Goal: Task Accomplishment & Management: Manage account settings

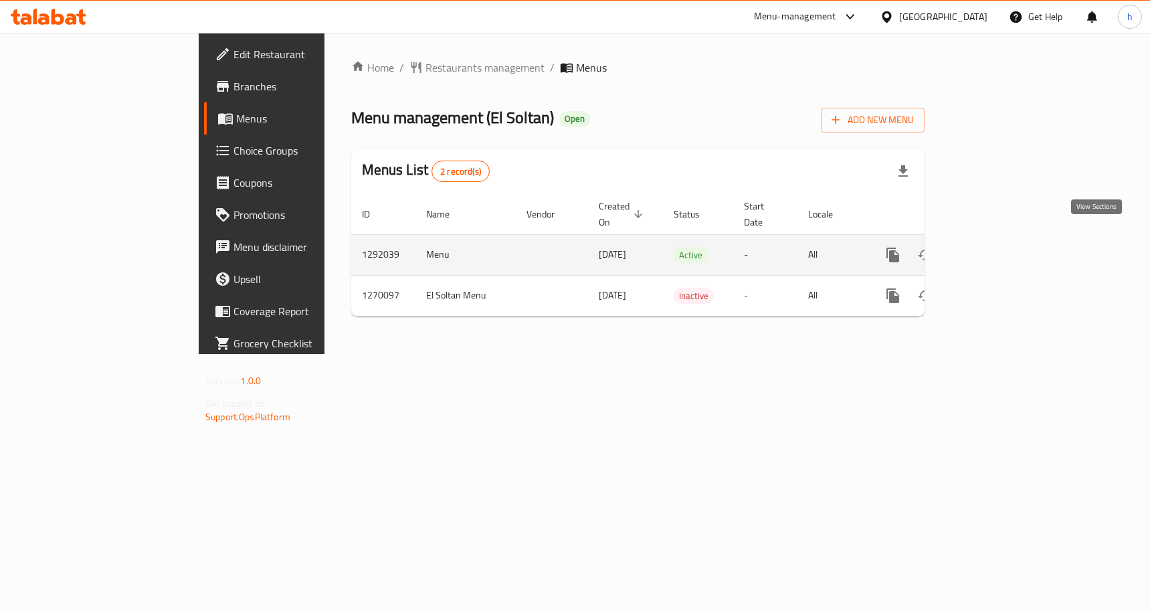
click at [995, 249] on icon "enhanced table" at bounding box center [989, 255] width 12 height 12
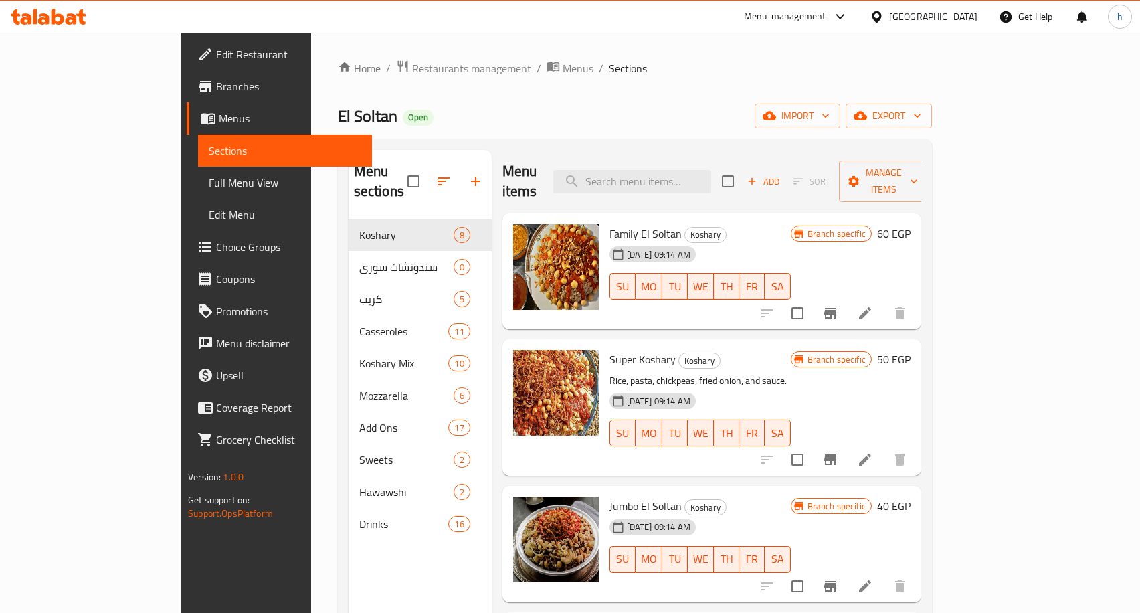
click at [209, 210] on span "Edit Menu" at bounding box center [285, 215] width 152 height 16
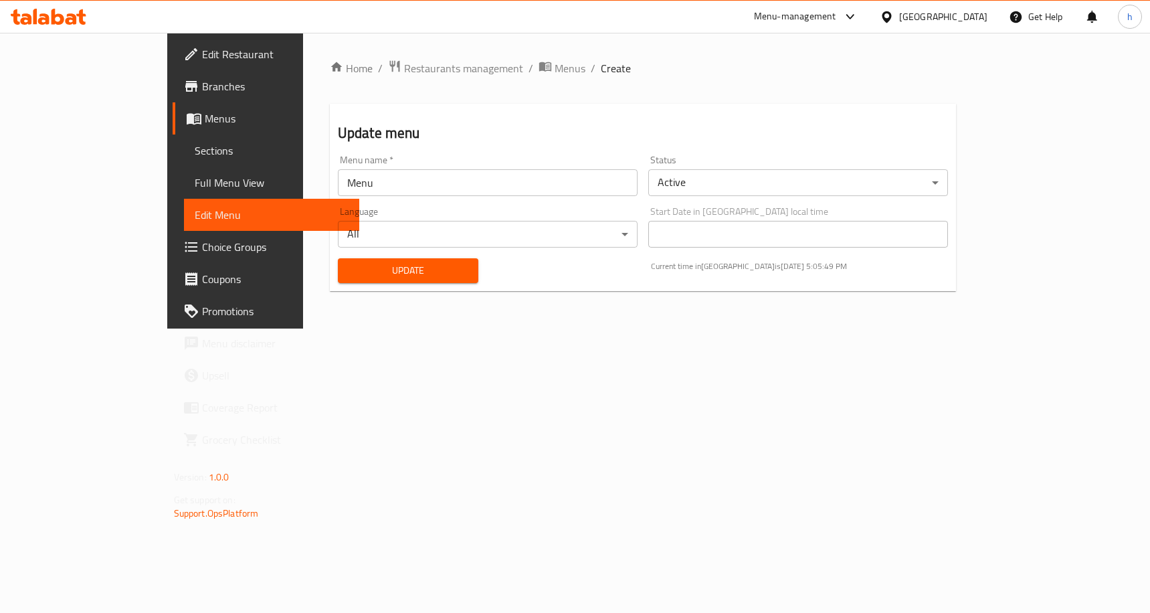
click at [202, 239] on span "Choice Groups" at bounding box center [275, 247] width 146 height 16
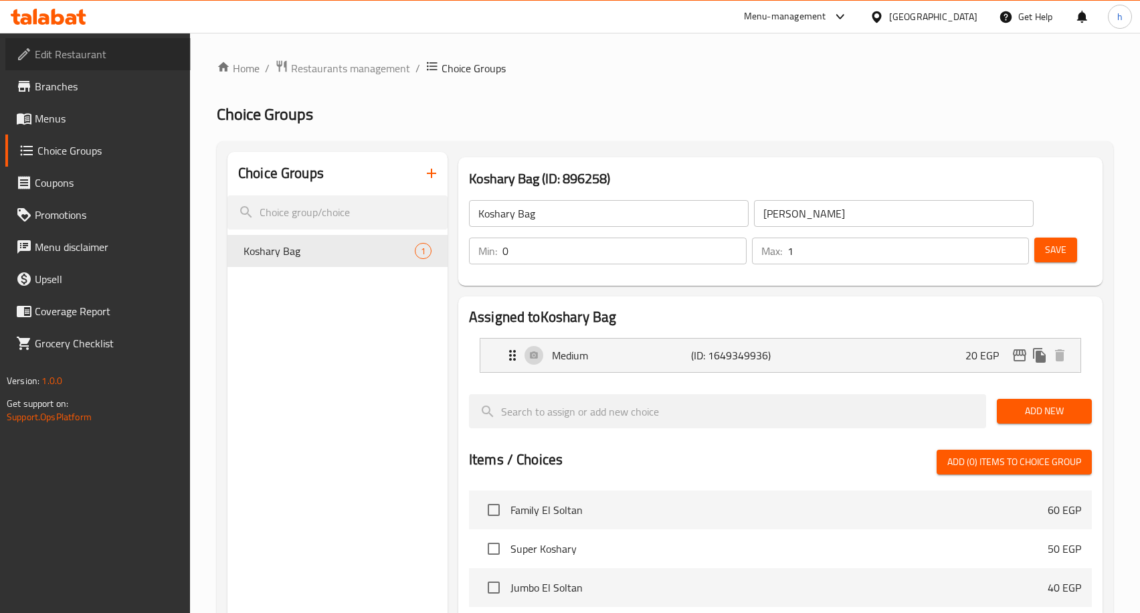
click at [124, 58] on span "Edit Restaurant" at bounding box center [107, 54] width 145 height 16
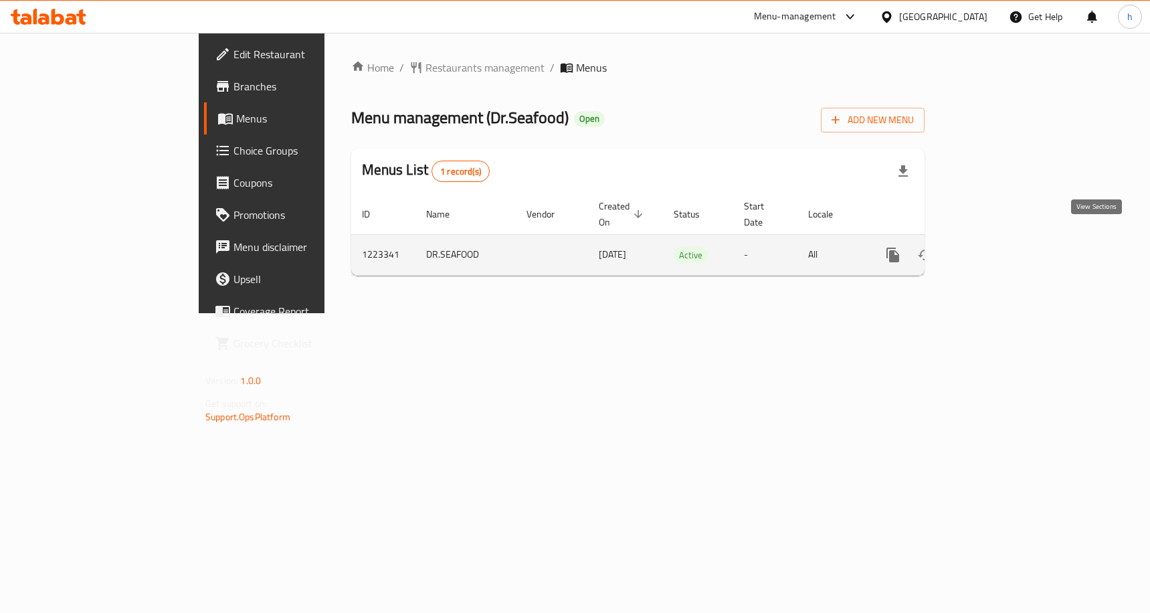
click at [997, 247] on icon "enhanced table" at bounding box center [989, 255] width 16 height 16
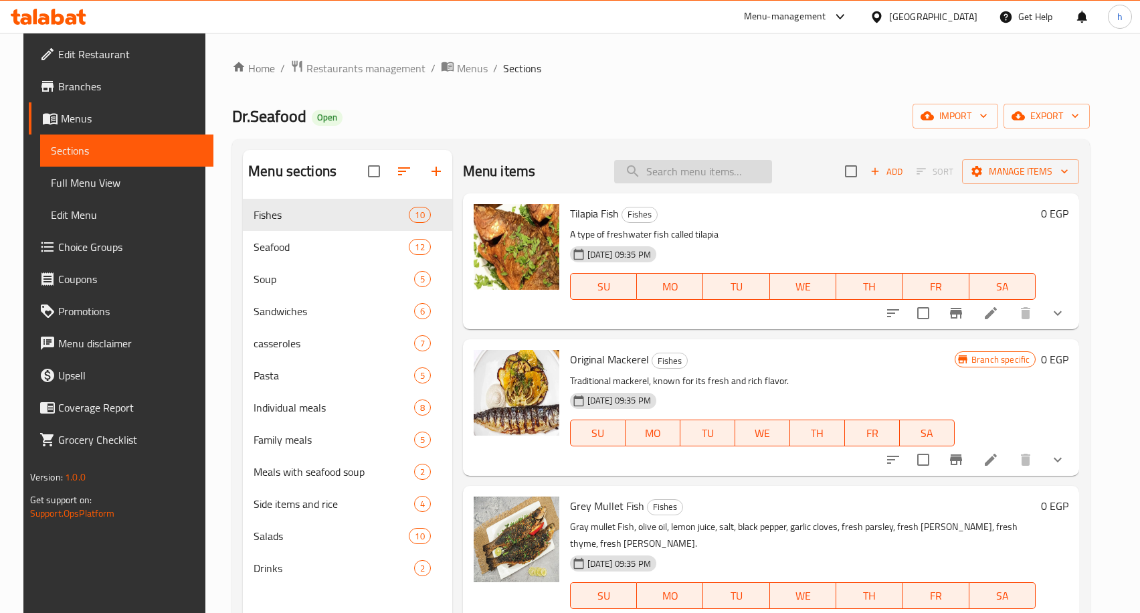
click at [752, 173] on input "search" at bounding box center [693, 171] width 158 height 23
paste input "Doctor Seafood Meal Mix"
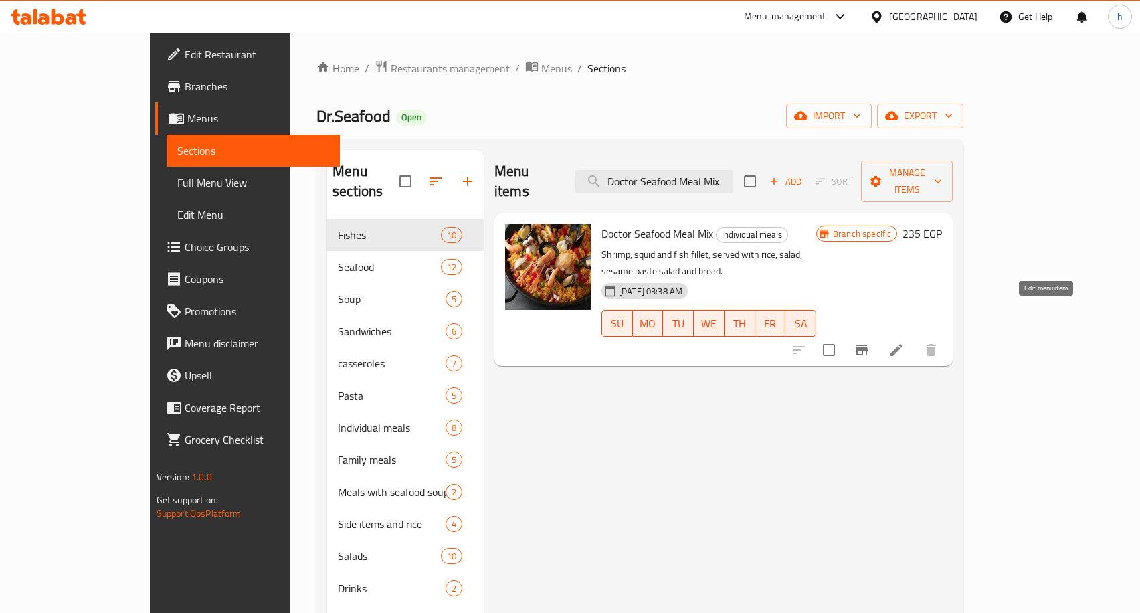
type input "Doctor Seafood Meal Mix"
click at [904, 342] on icon at bounding box center [896, 350] width 16 height 16
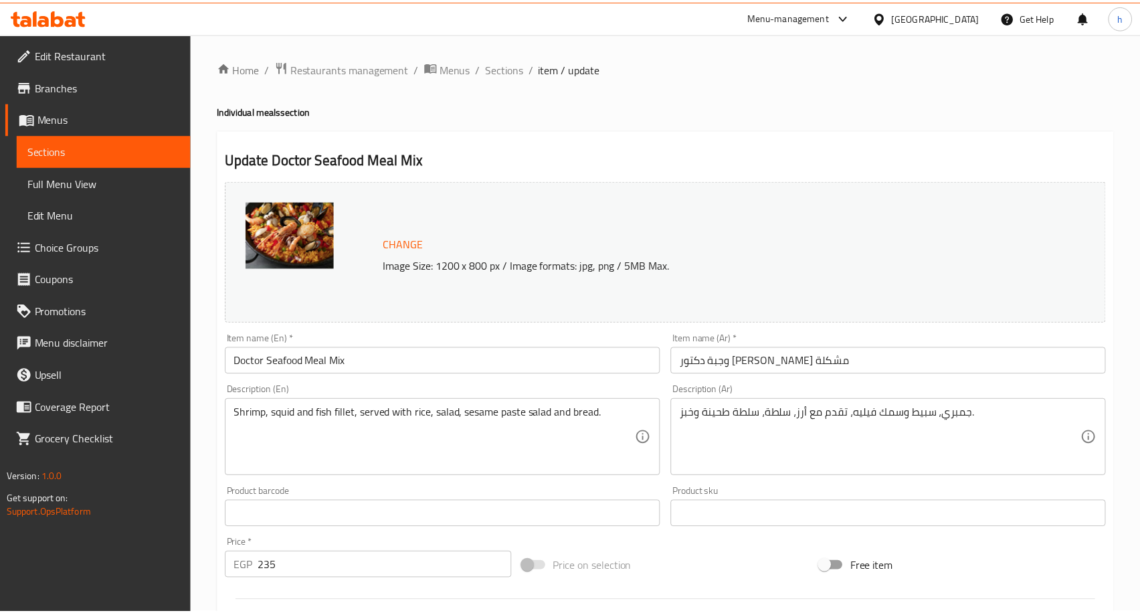
scroll to position [352, 0]
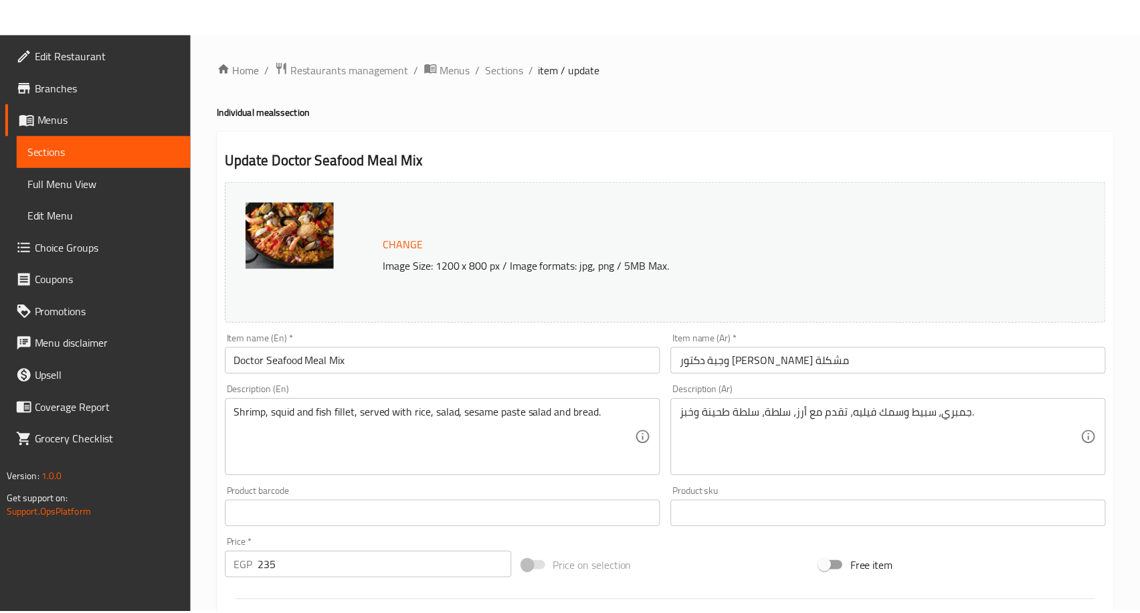
scroll to position [352, 0]
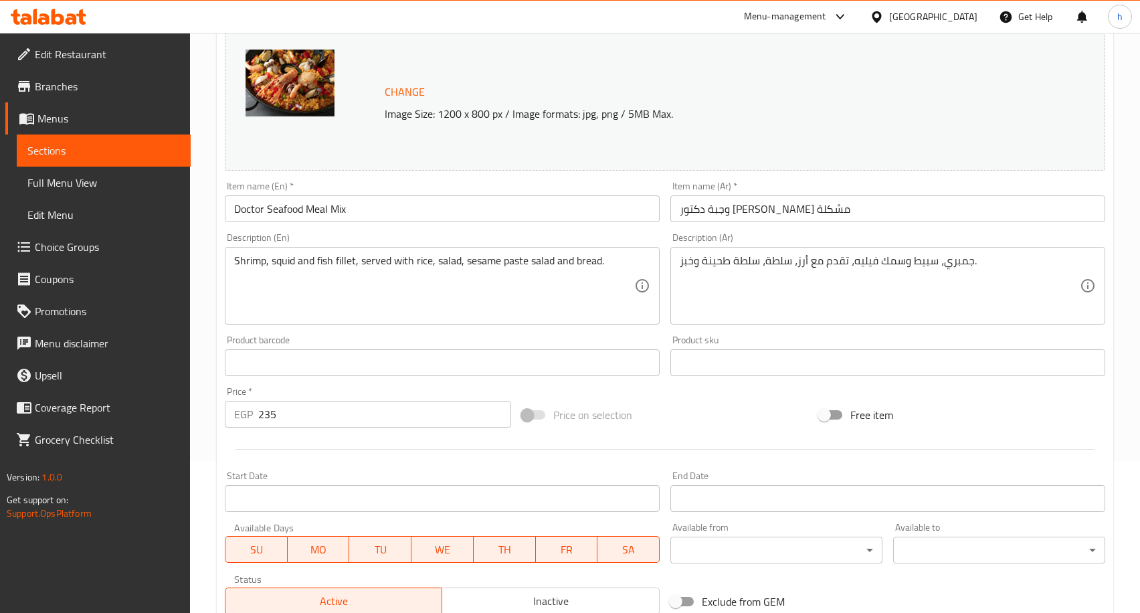
scroll to position [151, 0]
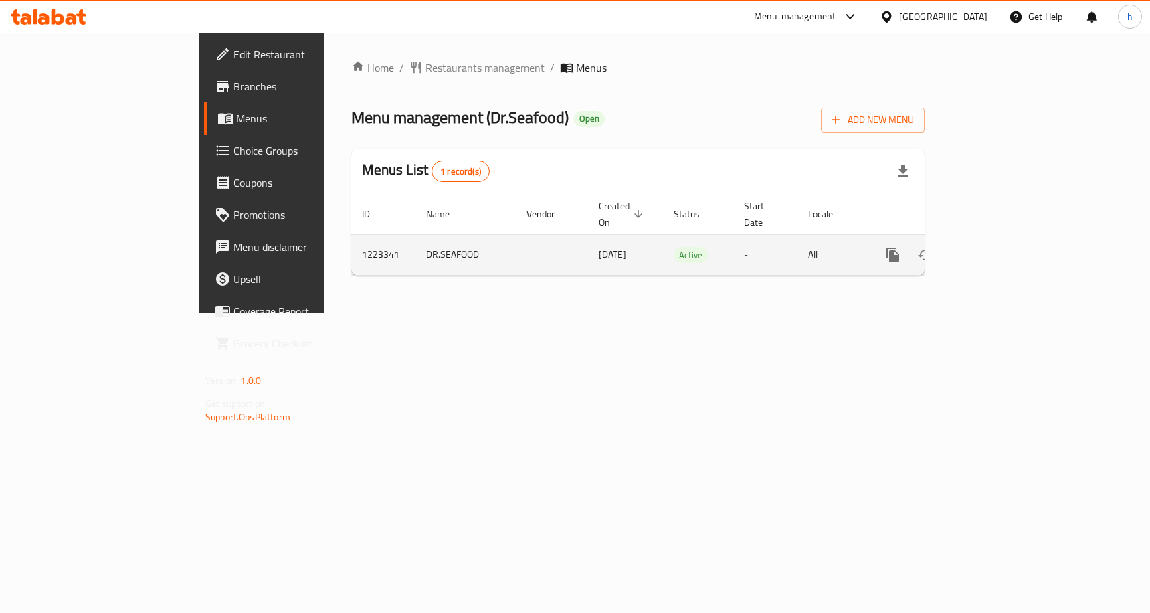
click at [995, 249] on icon "enhanced table" at bounding box center [989, 255] width 12 height 12
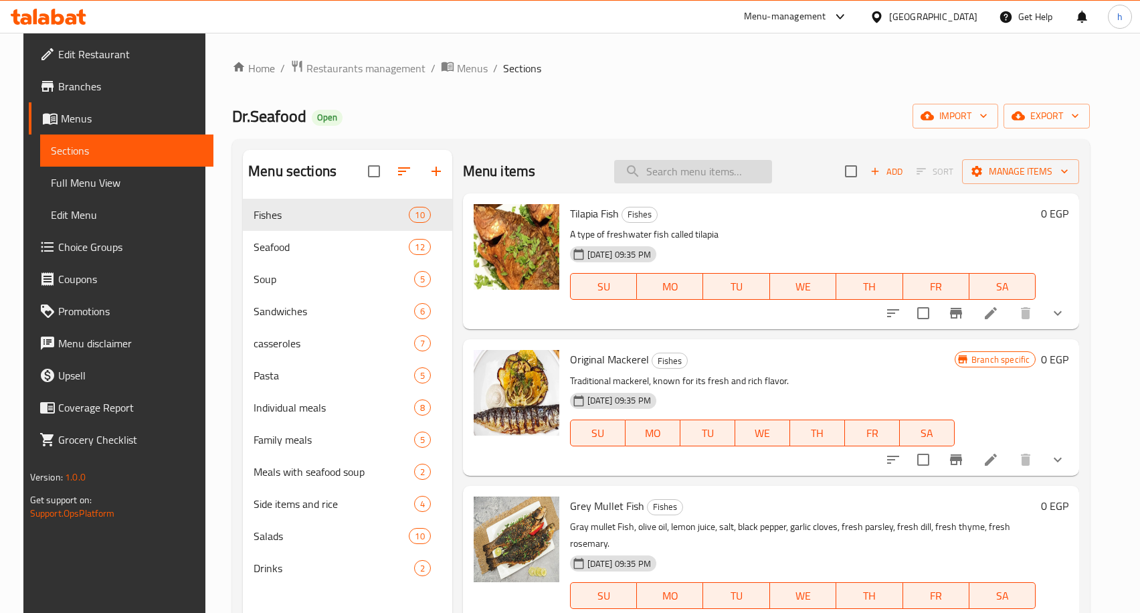
click at [693, 177] on input "search" at bounding box center [693, 171] width 158 height 23
paste input "Doctor Seafood Meal Mix"
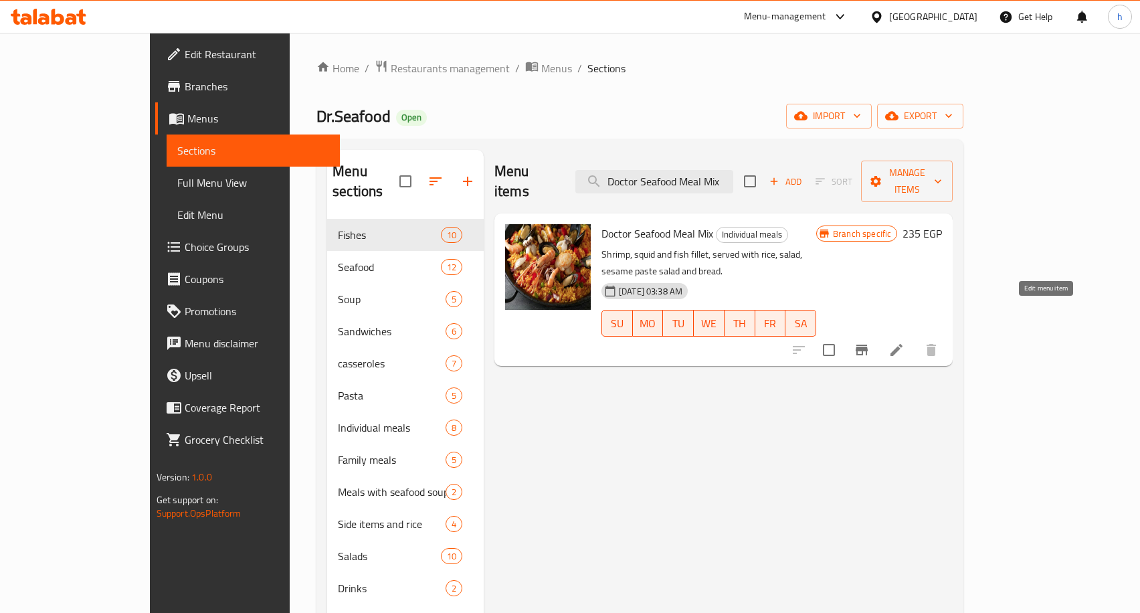
type input "Doctor Seafood Meal Mix"
click at [902, 344] on icon at bounding box center [896, 350] width 12 height 12
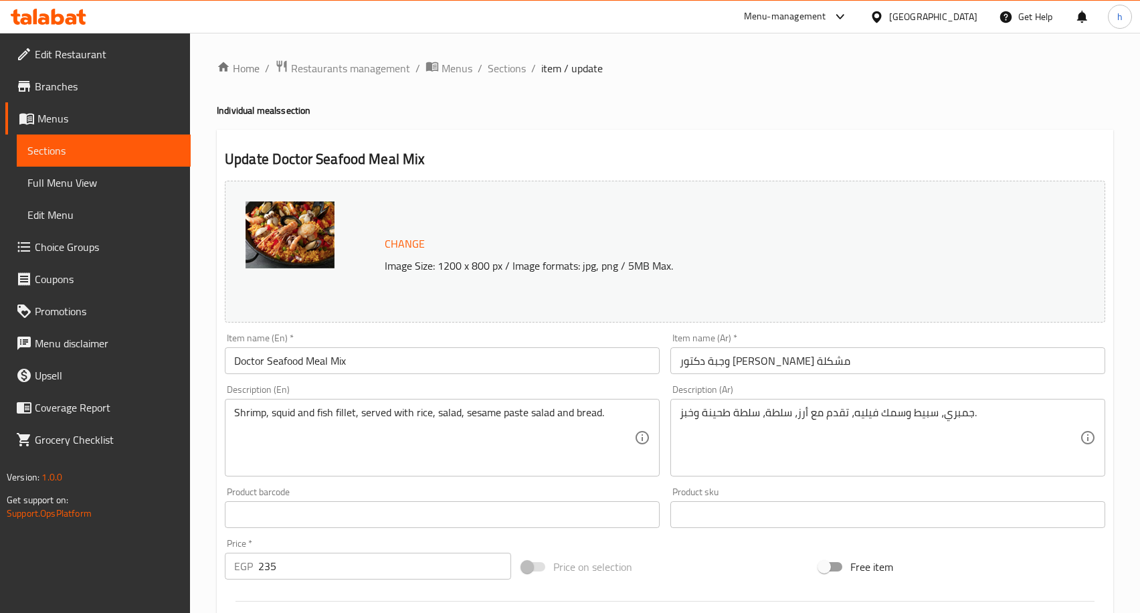
click at [65, 247] on span "Choice Groups" at bounding box center [107, 247] width 145 height 16
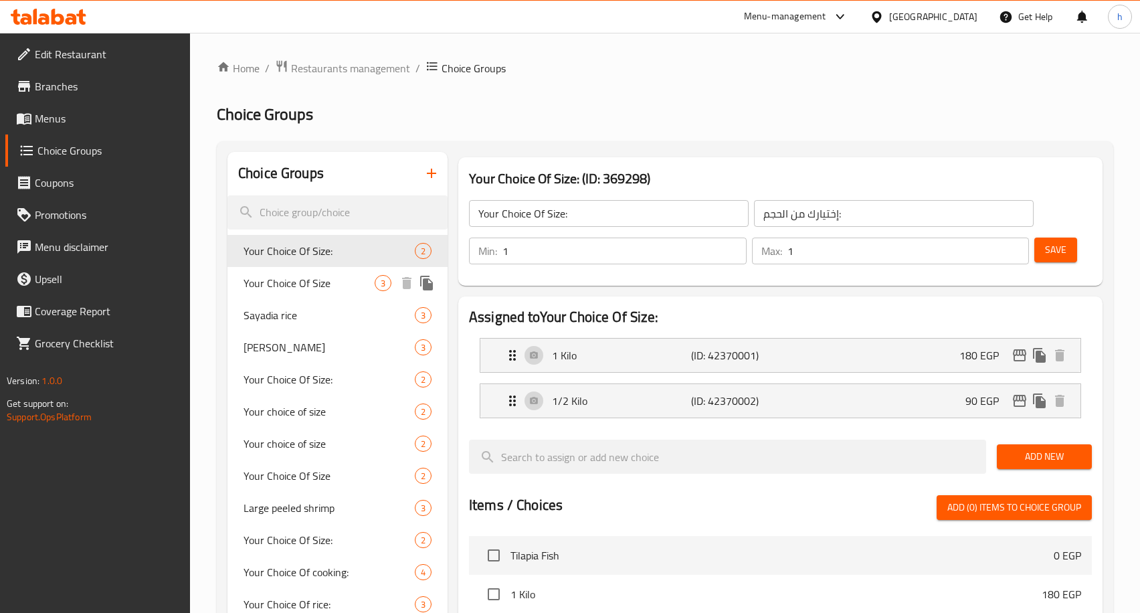
click at [278, 288] on span "Your Choice Of Size" at bounding box center [308, 283] width 131 height 16
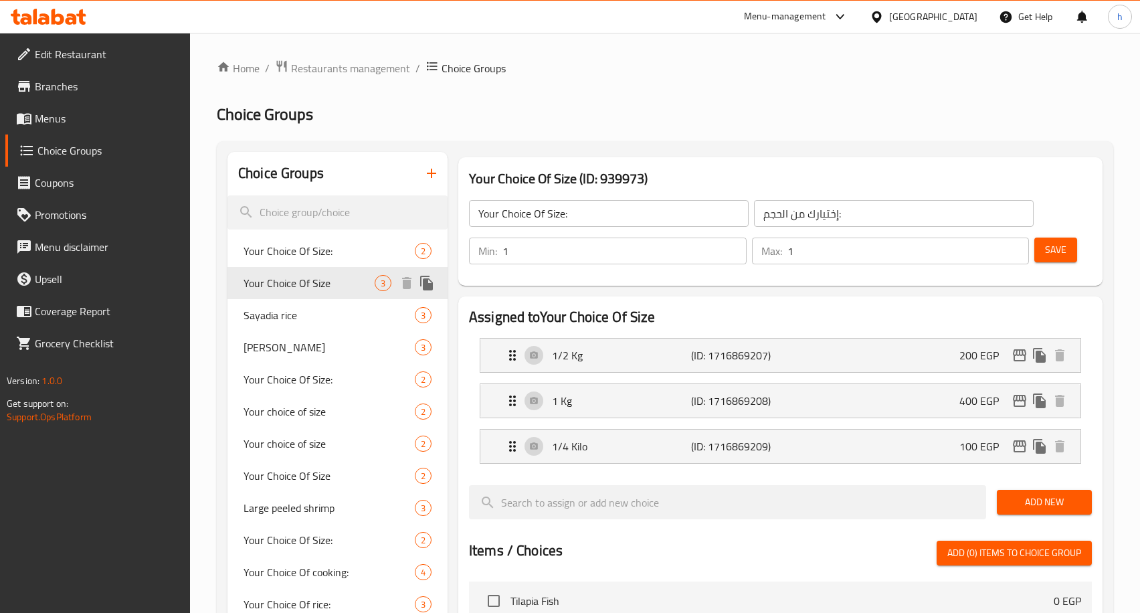
type input "Your Choice Of Size"
type input "اختيارك من الحجم"
click at [255, 318] on span "Sayadia rice" at bounding box center [308, 315] width 131 height 16
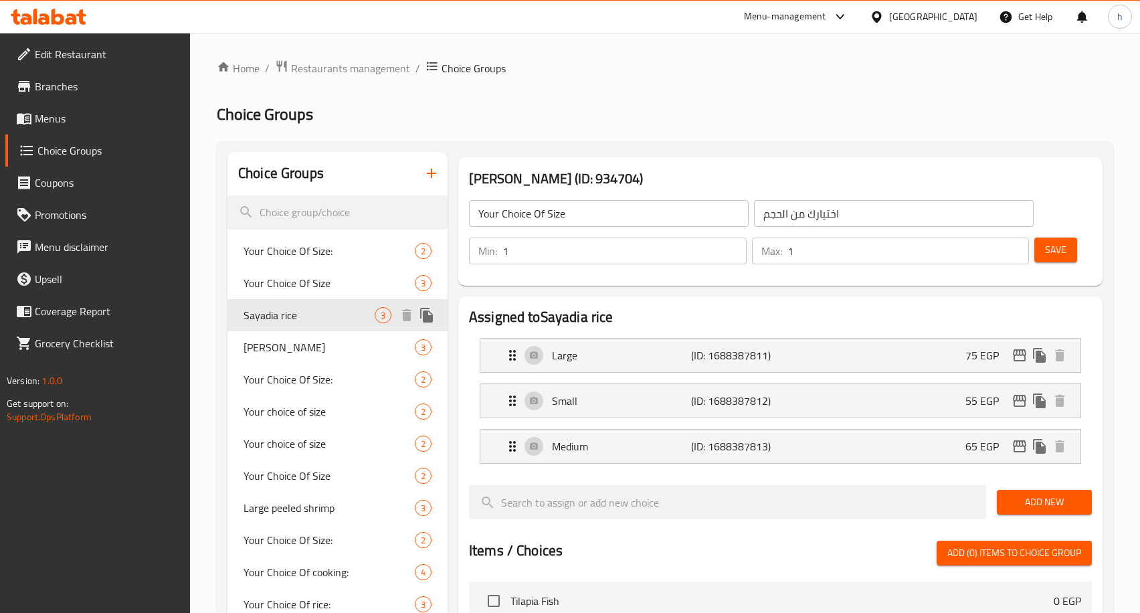
type input "Sayadia rice"
type input "ارز صيادية"
type input "0"
click at [257, 342] on span "Sayadia Rice" at bounding box center [308, 347] width 131 height 16
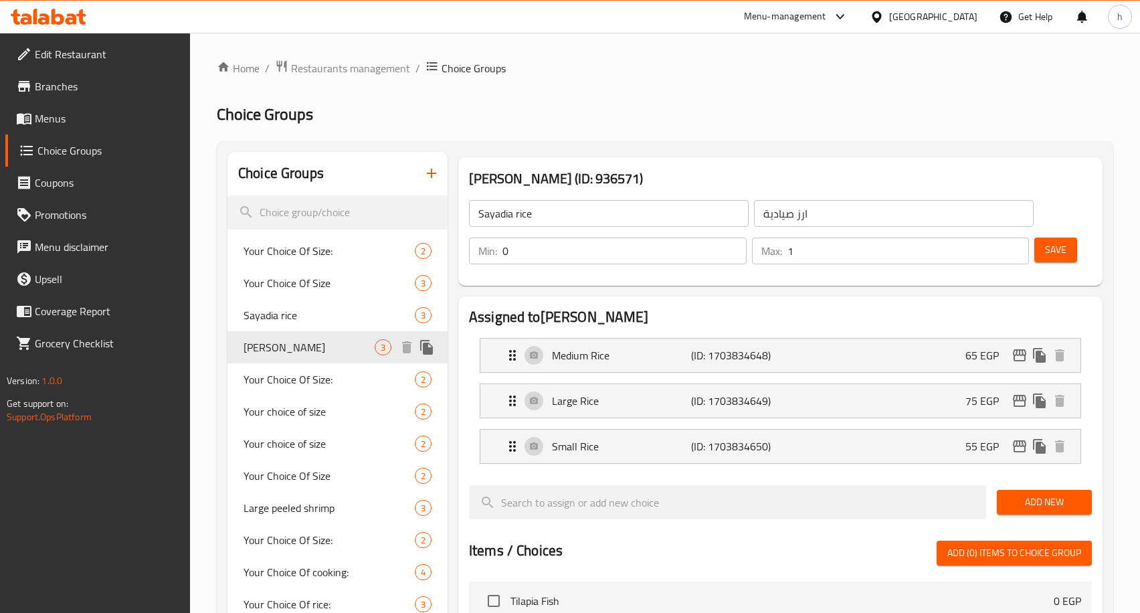
type input "Sayadia Rice"
type input "أرز صيادية"
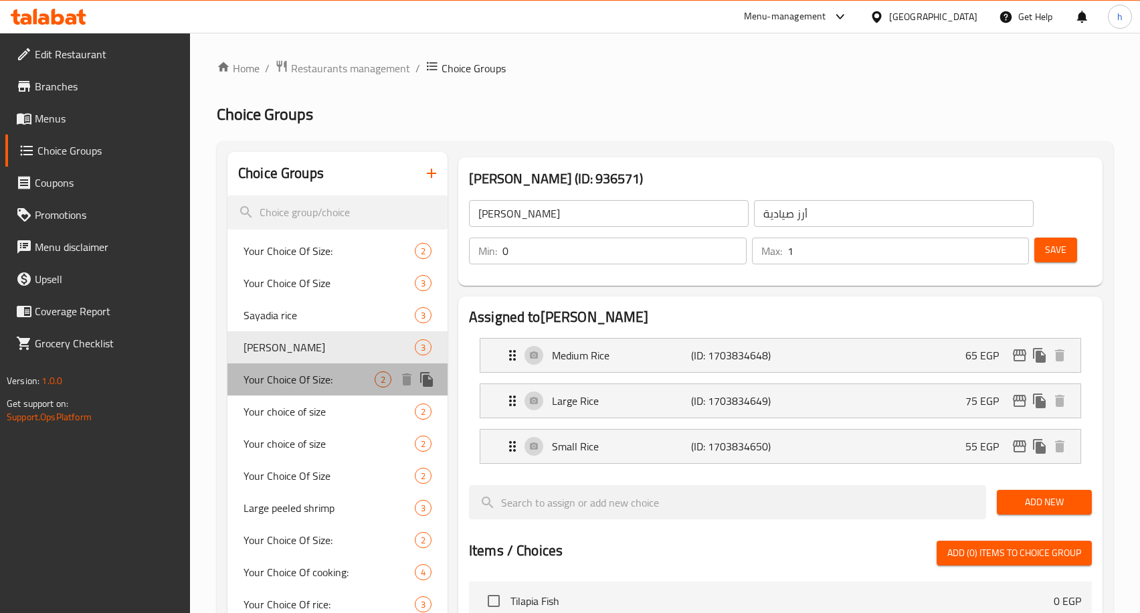
click at [264, 387] on span "Your Choice Of Size:" at bounding box center [308, 379] width 131 height 16
type input "Your Choice Of Size:"
type input "اختيارك من الحجم:"
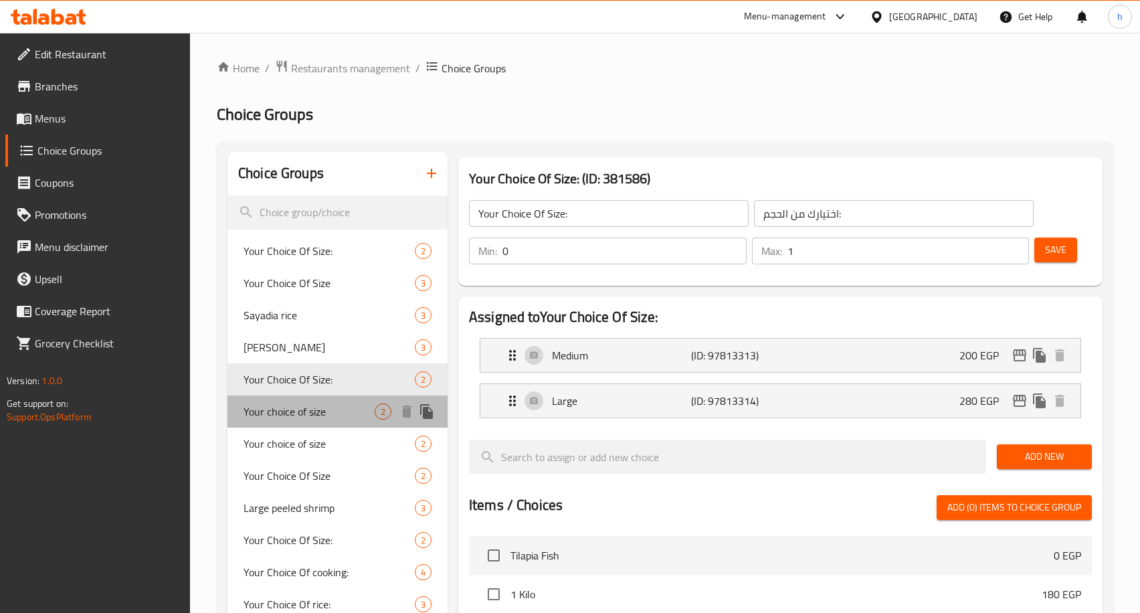
click at [287, 414] on span "Your choice of size" at bounding box center [308, 411] width 131 height 16
type input "Your choice of size"
type input "اختيارك من الحجم"
type input "1"
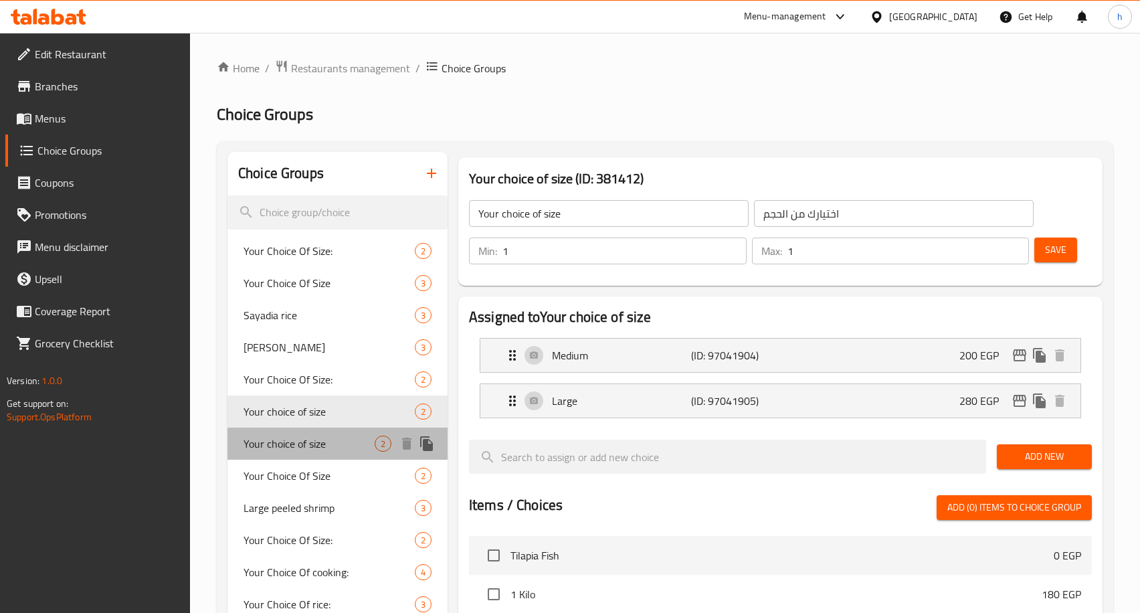
click at [292, 445] on span "Your choice of size" at bounding box center [308, 443] width 131 height 16
type input "أختيارك من الحجم"
type input "0"
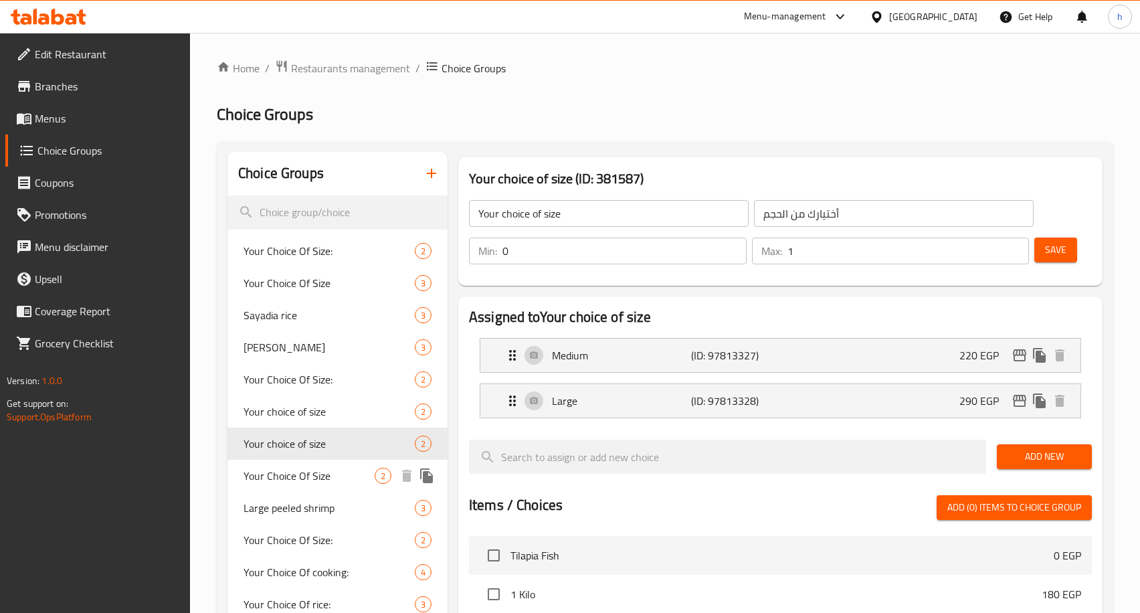
click at [279, 478] on span "Your Choice Of Size" at bounding box center [308, 475] width 131 height 16
type input "Your Choice Of Size"
type input "1"
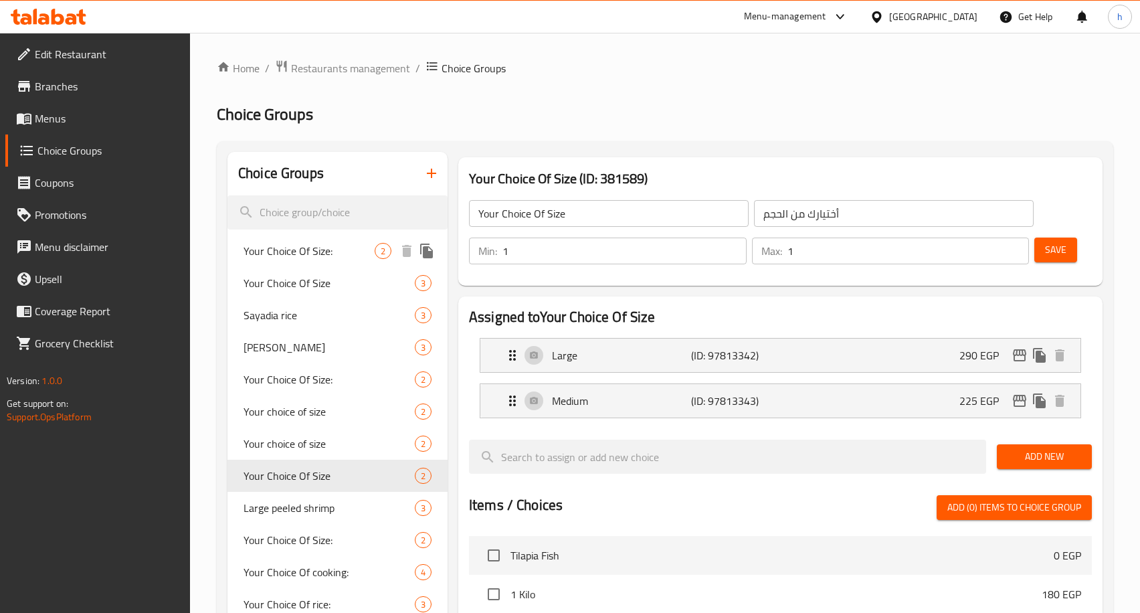
click at [296, 255] on span "Your Choice Of Size:" at bounding box center [308, 251] width 131 height 16
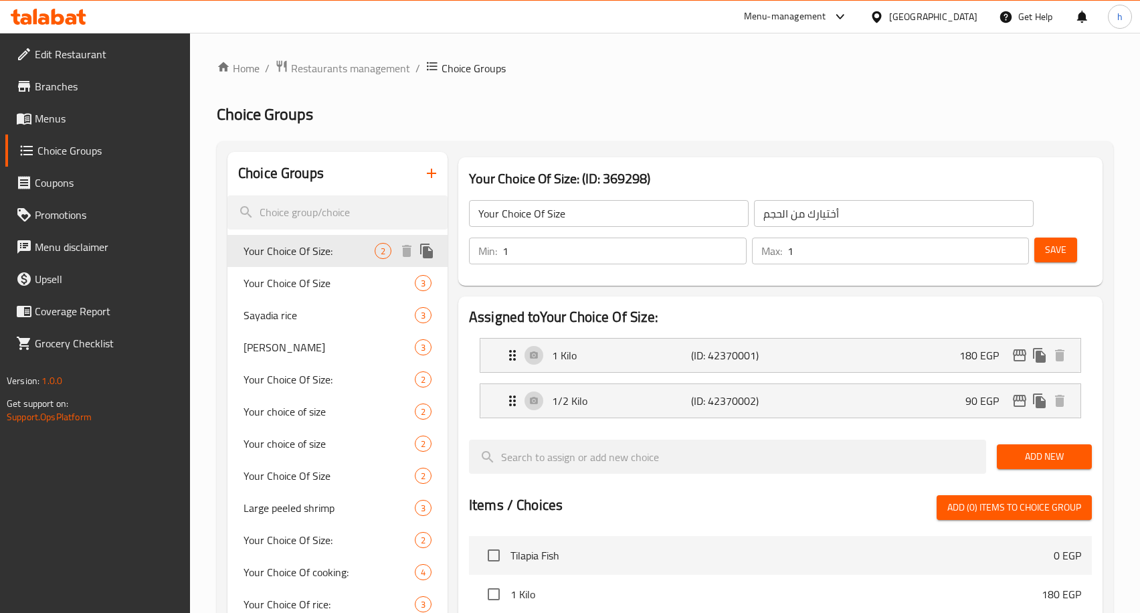
type input "Your Choice Of Size:"
type input "إختيارك من الحجم:"
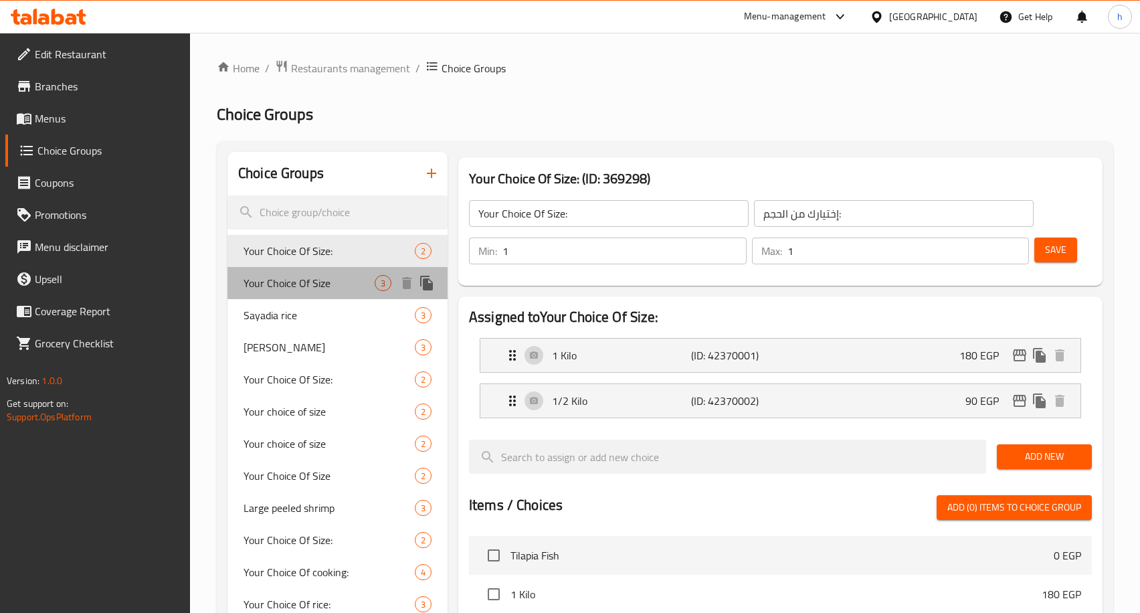
click at [314, 290] on span "Your Choice Of Size" at bounding box center [308, 283] width 131 height 16
type input "Your Choice Of Size"
type input "اختيارك من الحجم"
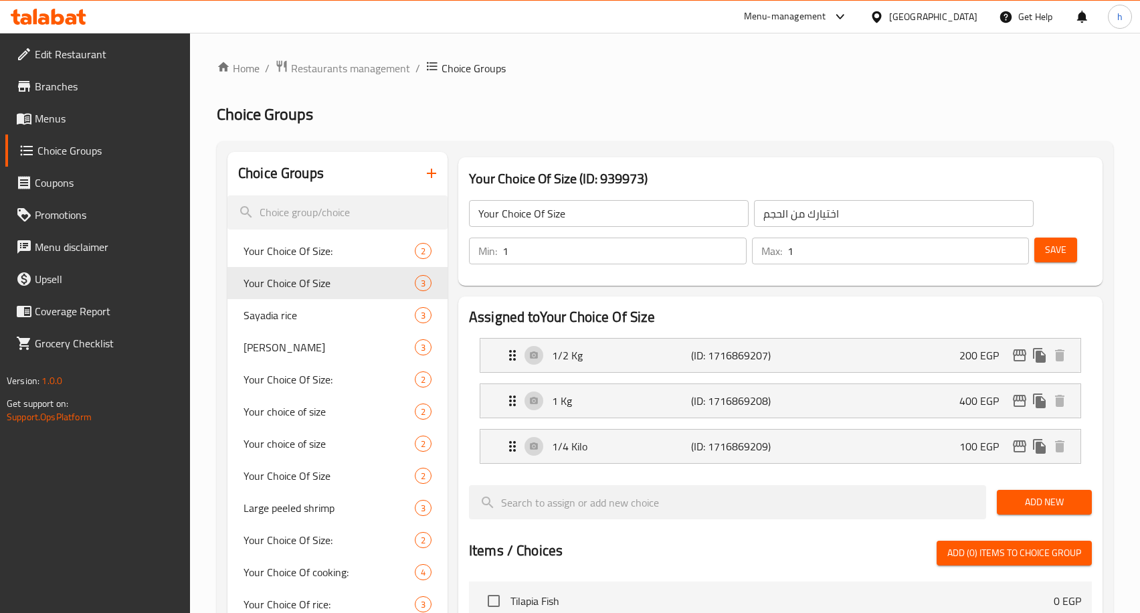
click at [66, 130] on link "Menus" at bounding box center [97, 118] width 185 height 32
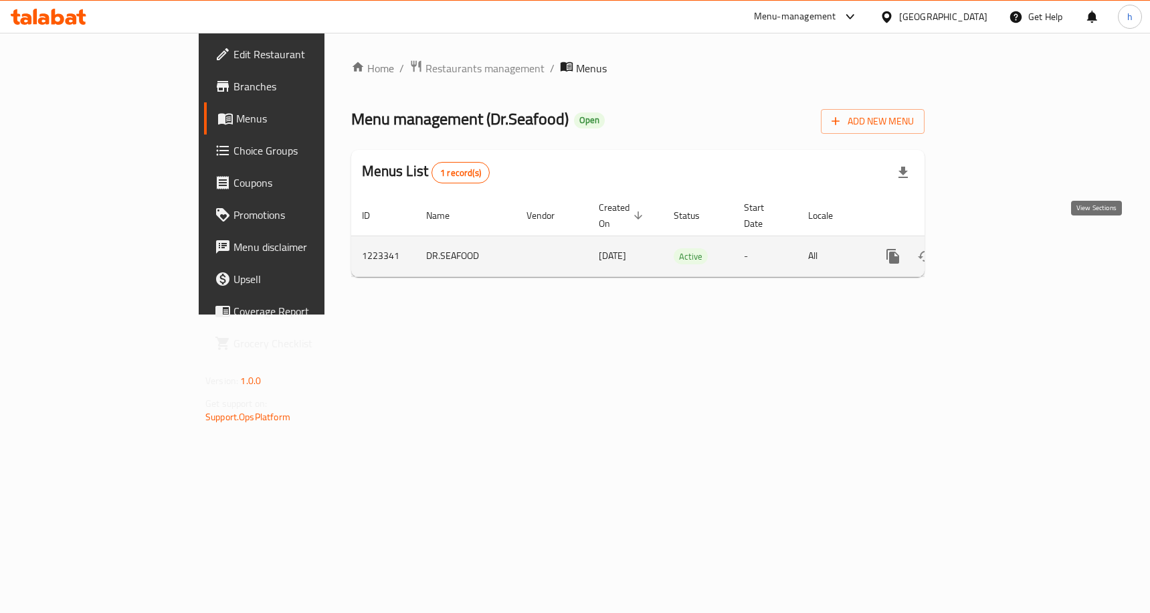
click at [995, 250] on icon "enhanced table" at bounding box center [989, 256] width 12 height 12
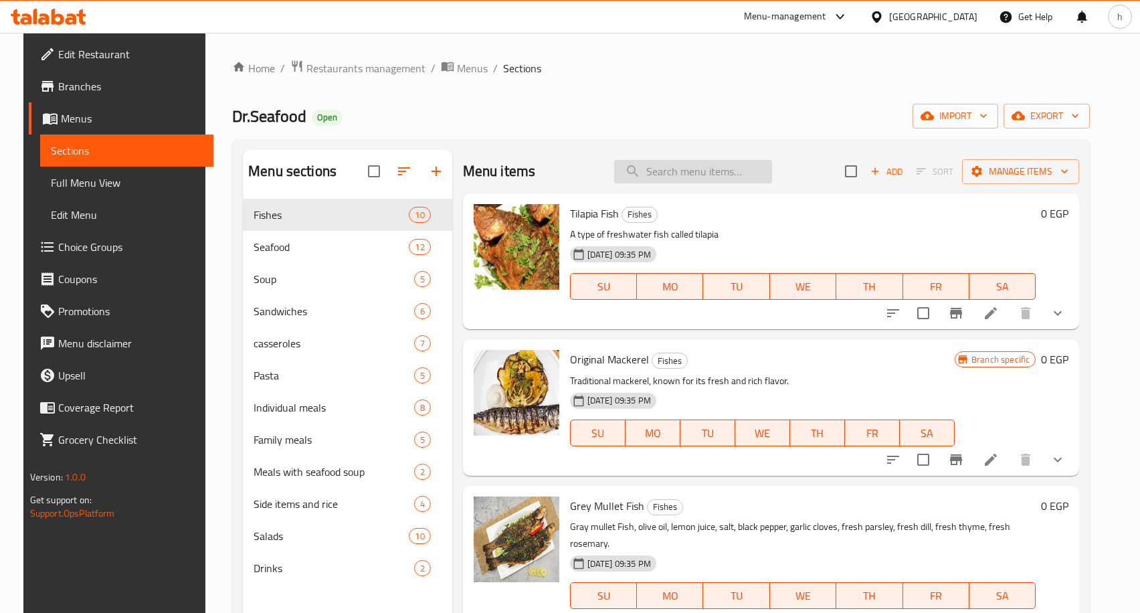
click at [693, 167] on input "search" at bounding box center [693, 171] width 158 height 23
paste input "Doctor Seafood Meal Mix"
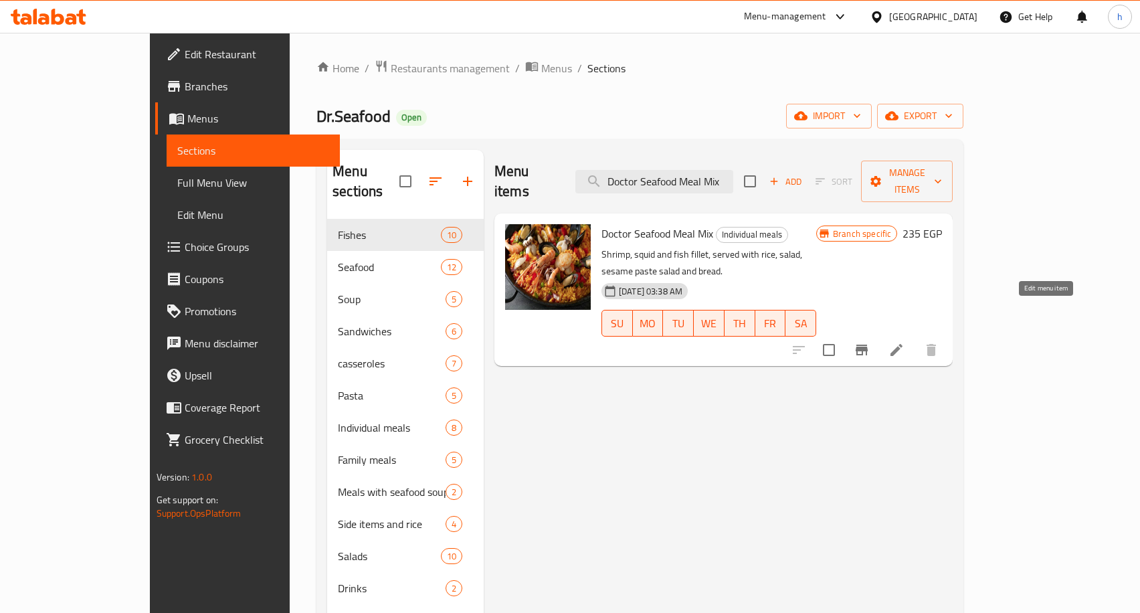
type input "Doctor Seafood Meal Mix"
click at [904, 342] on icon at bounding box center [896, 350] width 16 height 16
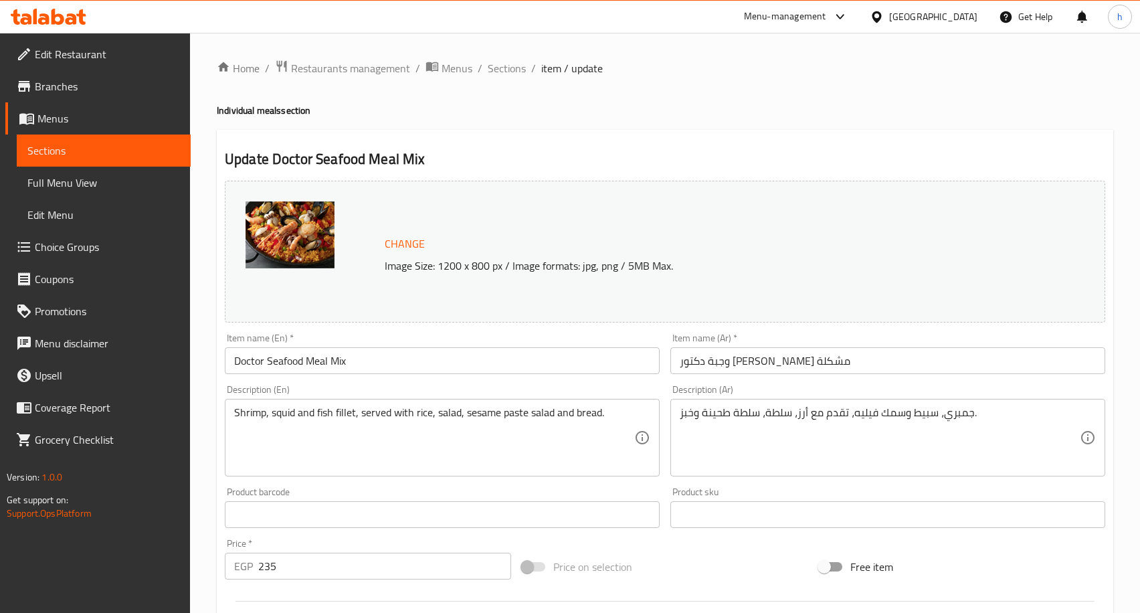
click at [73, 179] on span "Full Menu View" at bounding box center [103, 183] width 152 height 16
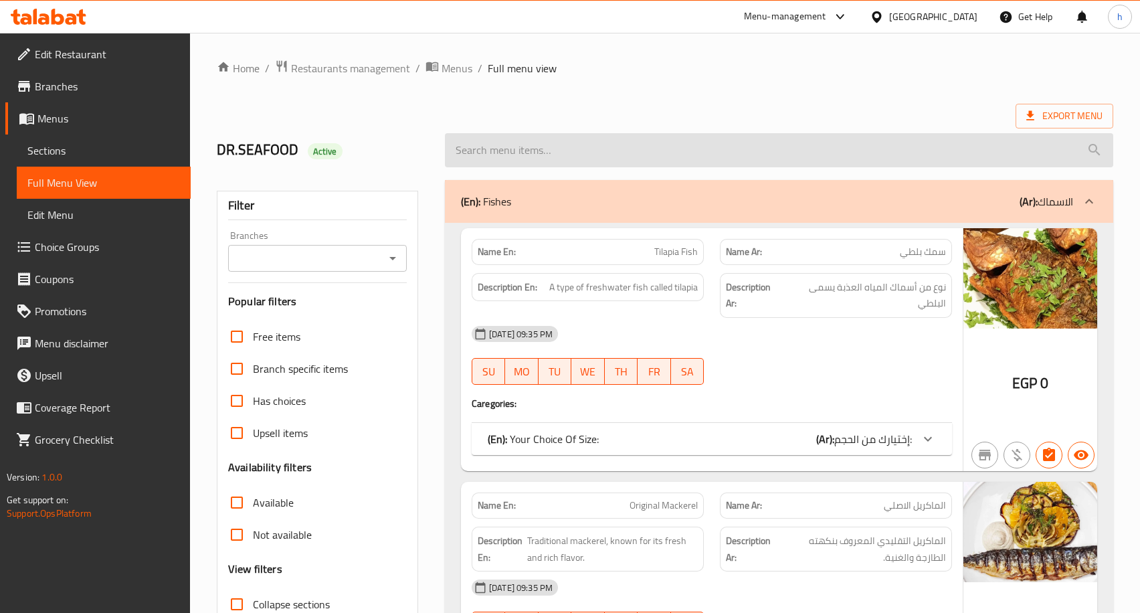
click at [621, 148] on input "search" at bounding box center [779, 150] width 668 height 34
paste input "Doctor Seafood Meal Mix"
type input "Doctor Seafood Meal Mix"
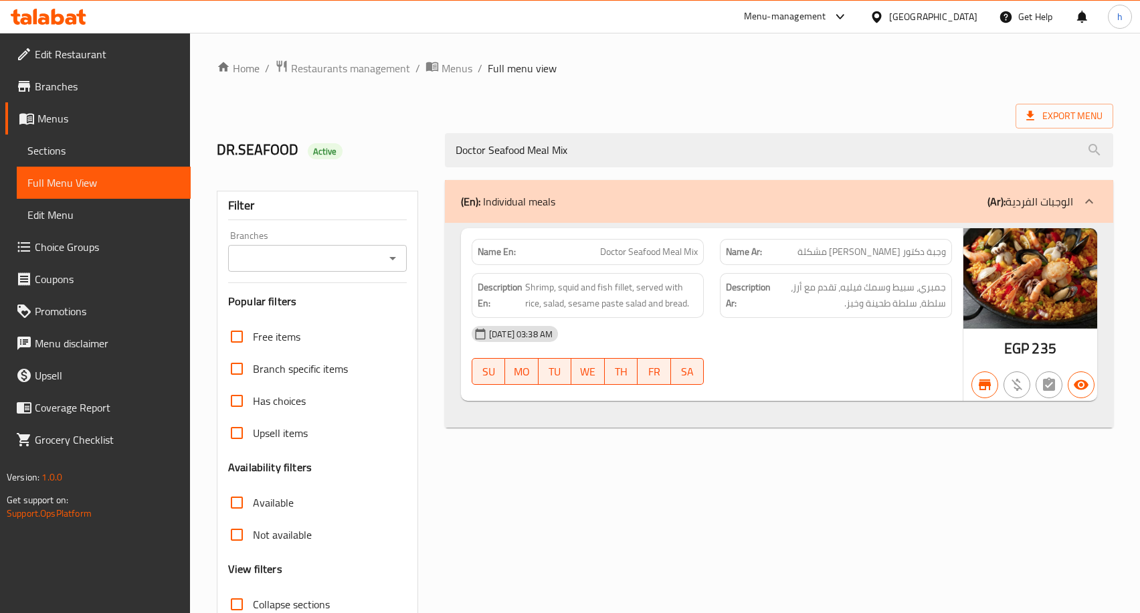
click at [836, 370] on div "17-02-2024 03:38 AM SU MO TU WE TH FR SA" at bounding box center [711, 355] width 496 height 75
click at [1001, 271] on img at bounding box center [1030, 278] width 134 height 100
click at [849, 535] on div "(En): Individual meals (Ar): الوجبات الفردية Name En: Doctor Seafood Meal Mix N…" at bounding box center [779, 432] width 684 height 521
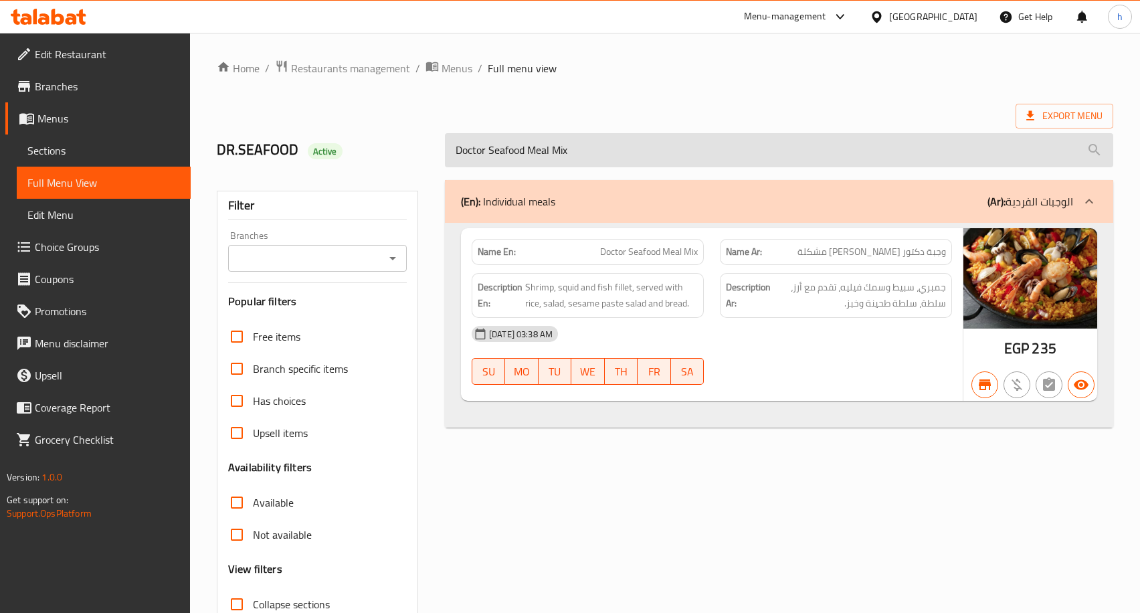
click at [671, 160] on input "Doctor Seafood Meal Mix" at bounding box center [779, 150] width 668 height 34
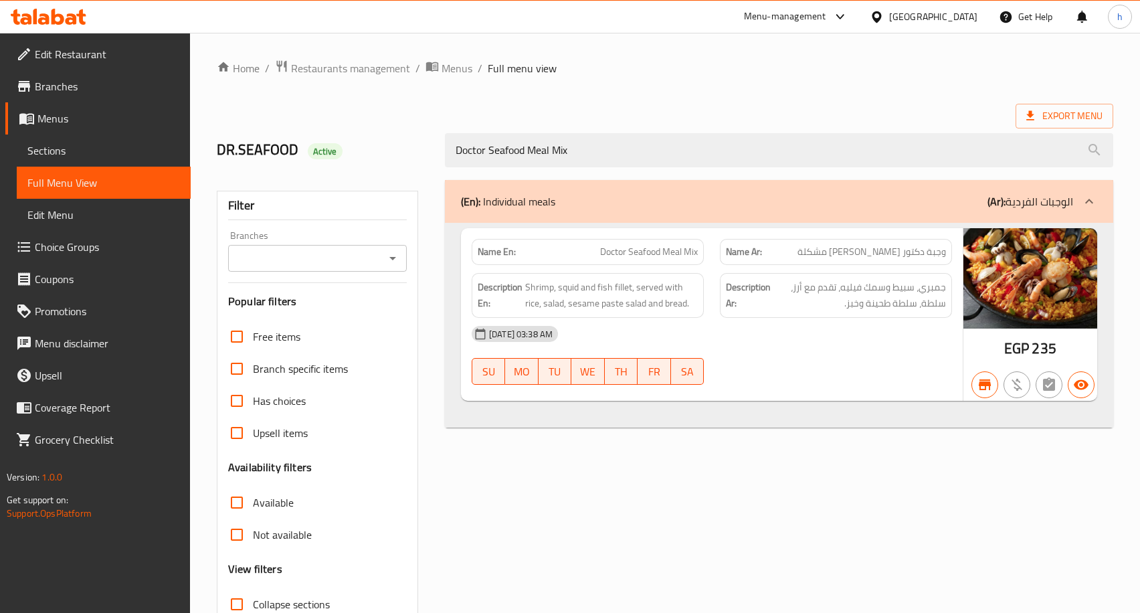
click at [296, 118] on div "Export Menu" at bounding box center [665, 116] width 896 height 25
click at [93, 159] on link "Sections" at bounding box center [104, 150] width 174 height 32
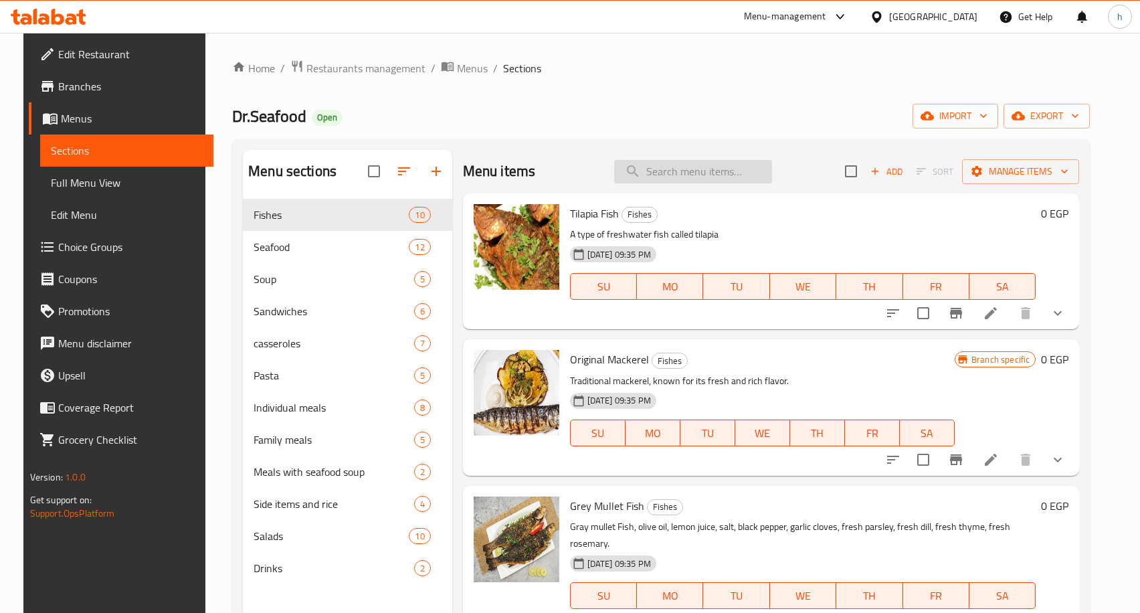
click at [727, 162] on input "search" at bounding box center [693, 171] width 158 height 23
paste input "Doctor Seafood Meal Mix"
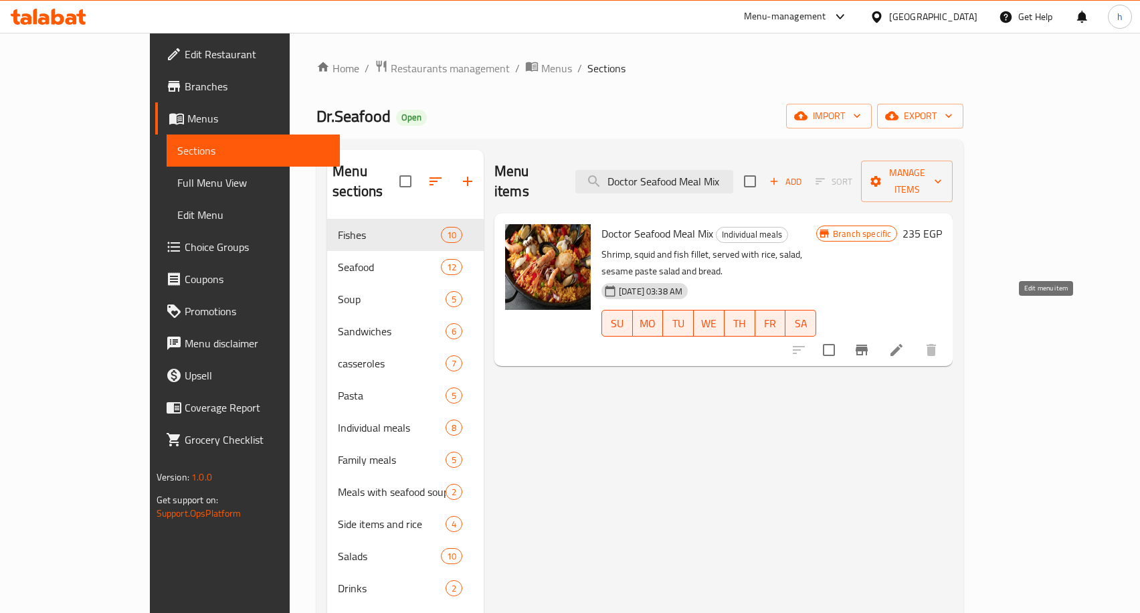
type input "Doctor Seafood Meal Mix"
click at [904, 342] on icon at bounding box center [896, 350] width 16 height 16
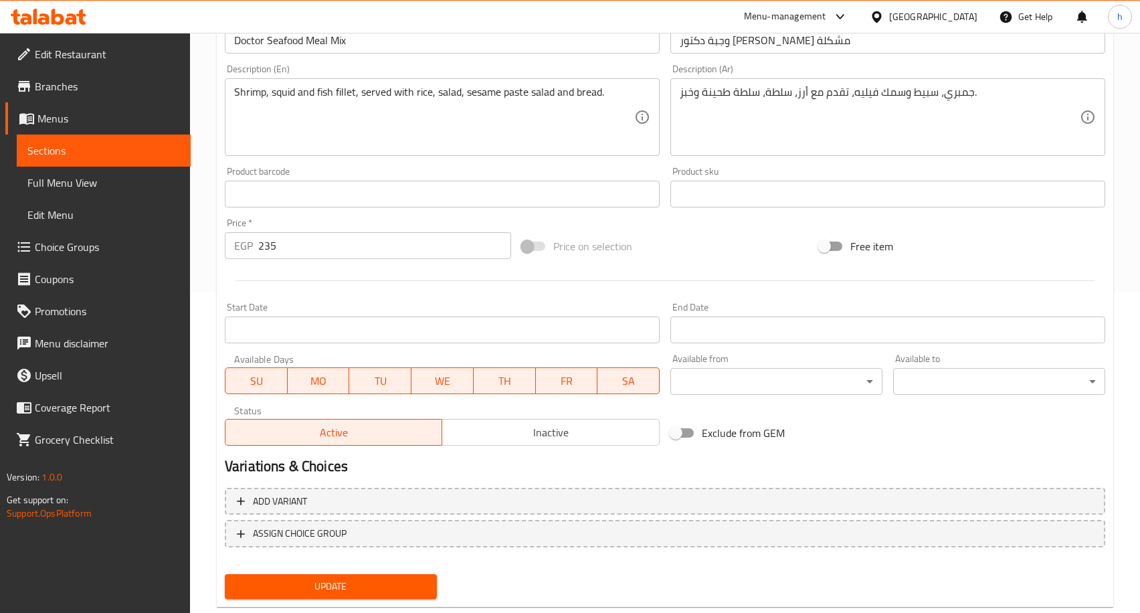
scroll to position [352, 0]
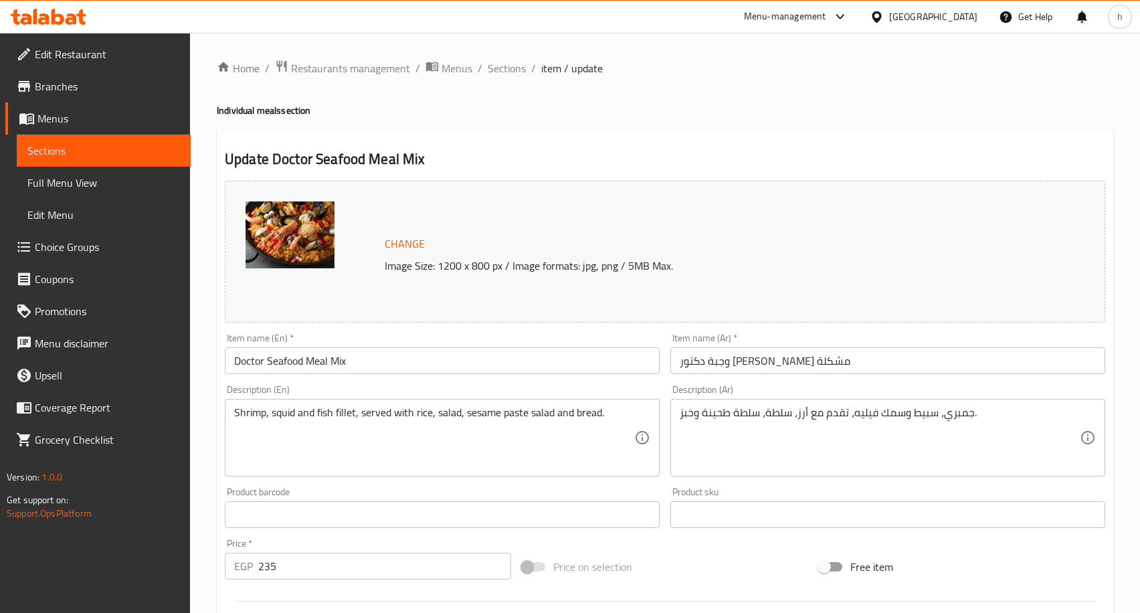
click at [114, 63] on link "Edit Restaurant" at bounding box center [97, 54] width 185 height 32
